Goal: Check status: Check status

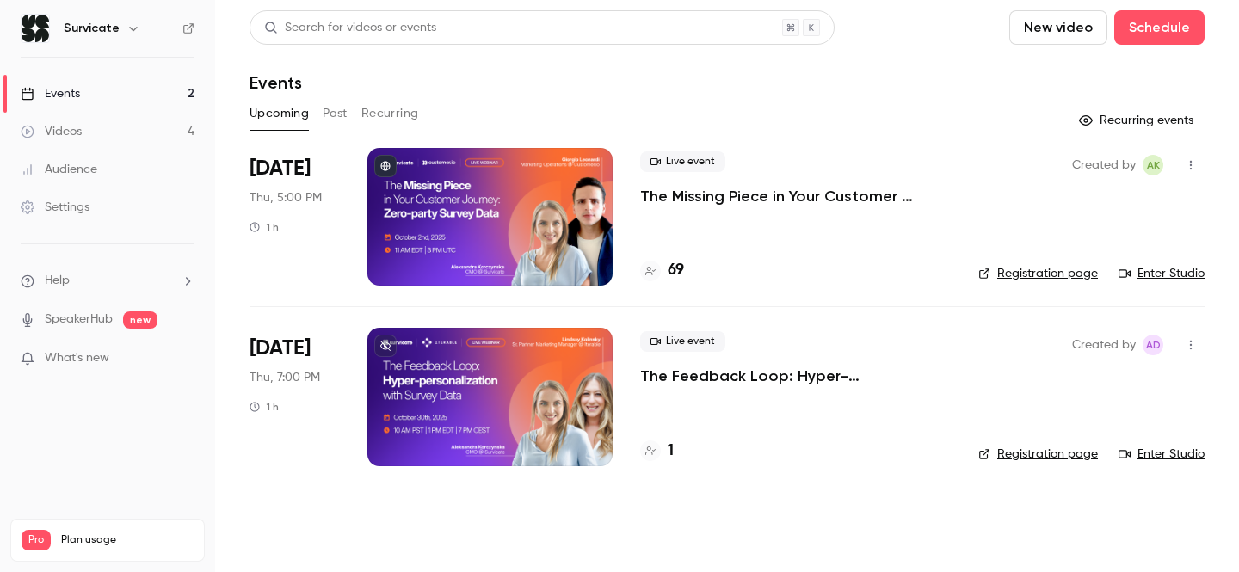
click at [680, 269] on h4 "69" at bounding box center [676, 270] width 16 height 23
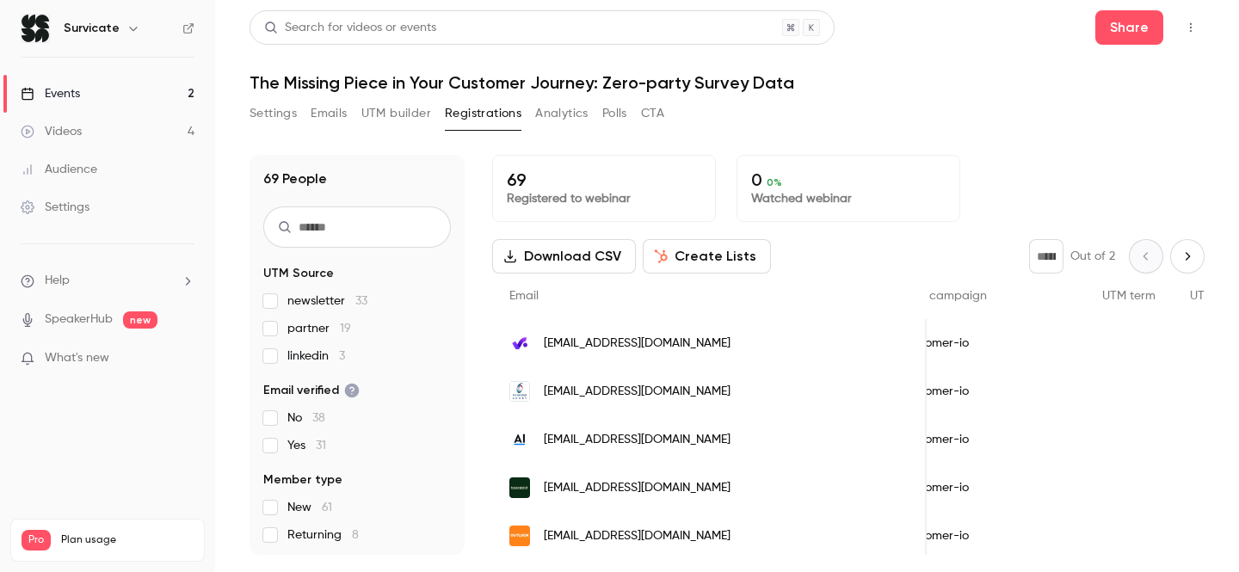
click at [1184, 252] on icon "Next page" at bounding box center [1187, 257] width 19 height 14
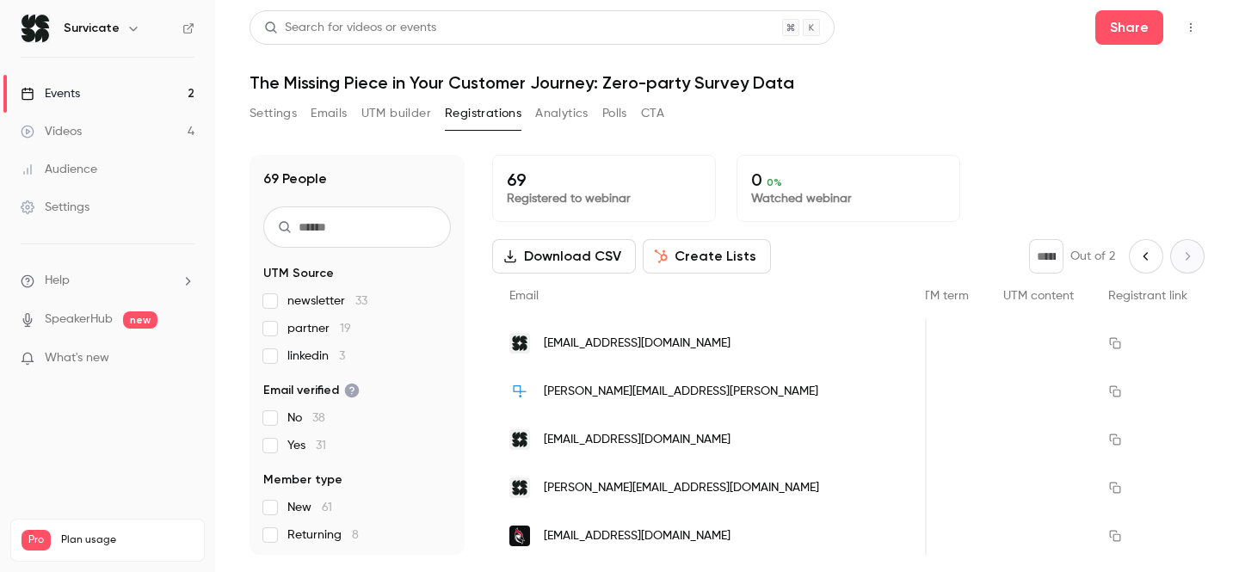
click at [1139, 263] on button "Previous page" at bounding box center [1146, 256] width 34 height 34
type input "*"
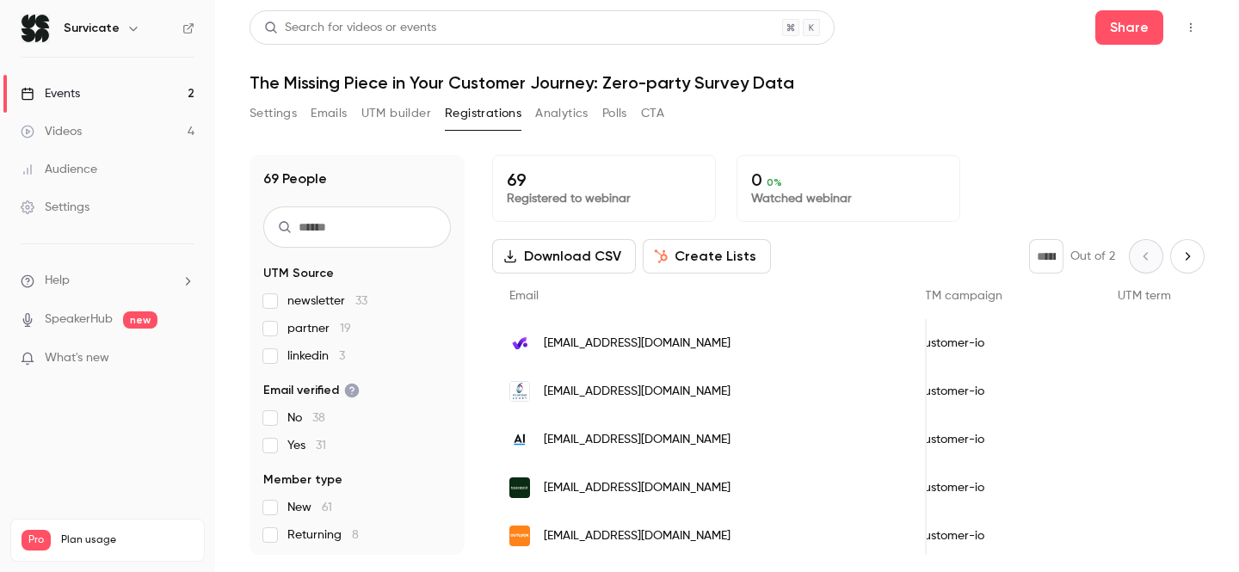
click at [107, 94] on link "Events 2" at bounding box center [107, 94] width 215 height 38
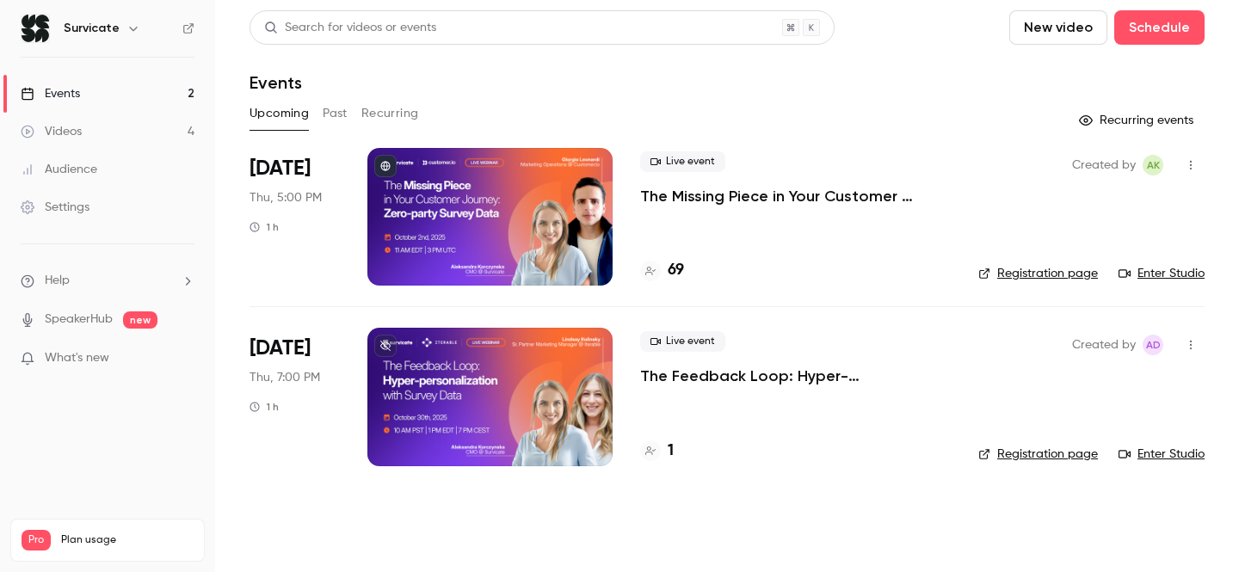
click at [337, 112] on button "Past" at bounding box center [335, 114] width 25 height 28
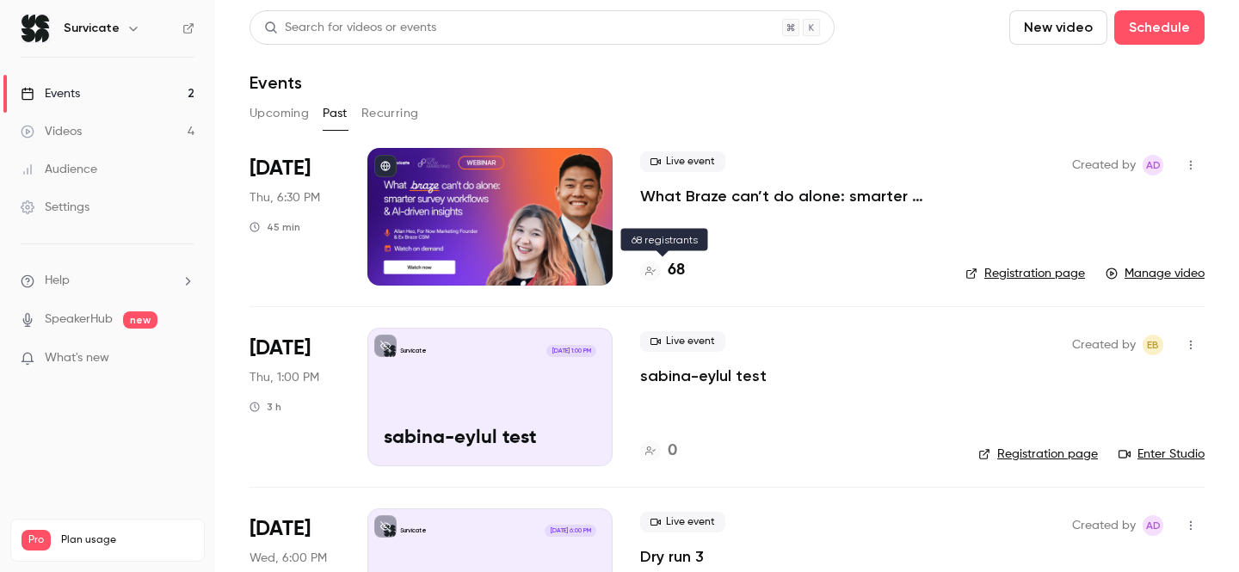
click at [673, 270] on h4 "68" at bounding box center [676, 270] width 17 height 23
